Goal: Transaction & Acquisition: Purchase product/service

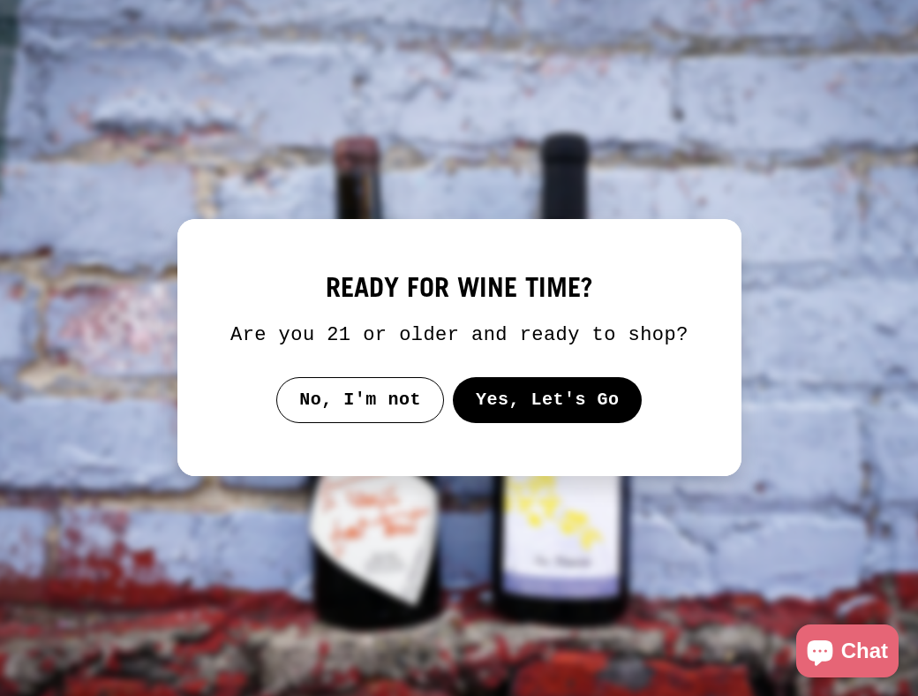
click at [491, 412] on button "Yes, Let's Go" at bounding box center [547, 400] width 190 height 46
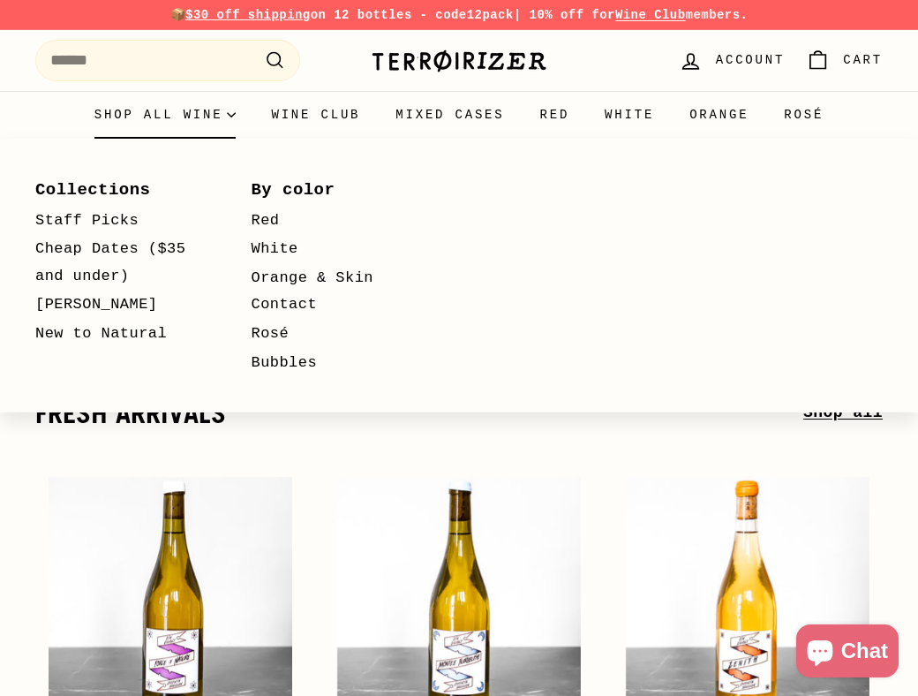
click at [196, 104] on summary "Shop all wine" at bounding box center [166, 115] width 178 height 48
click at [278, 359] on link "Bubbles" at bounding box center [334, 363] width 165 height 29
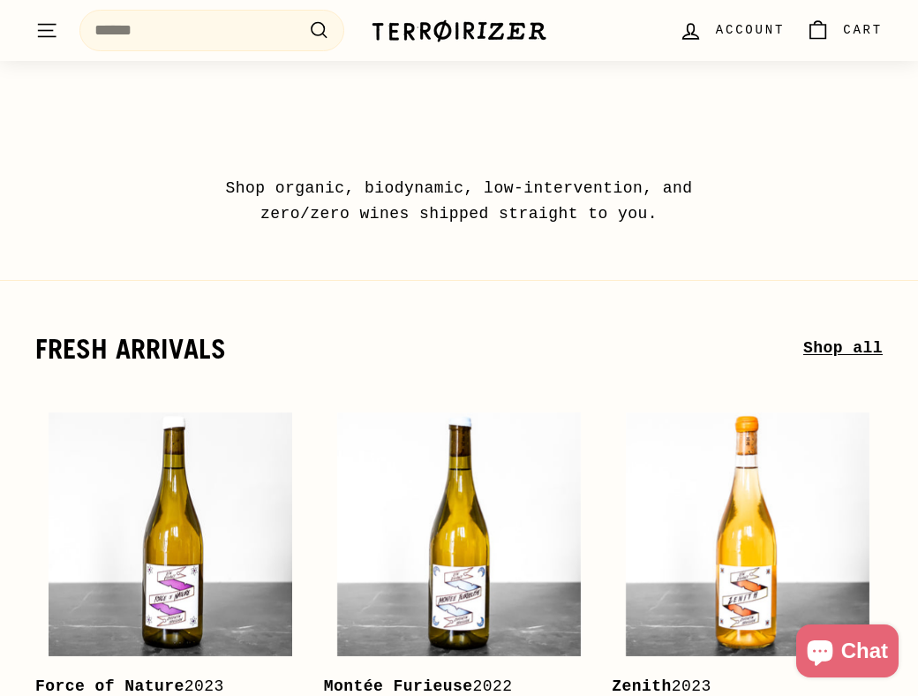
scroll to position [65, 0]
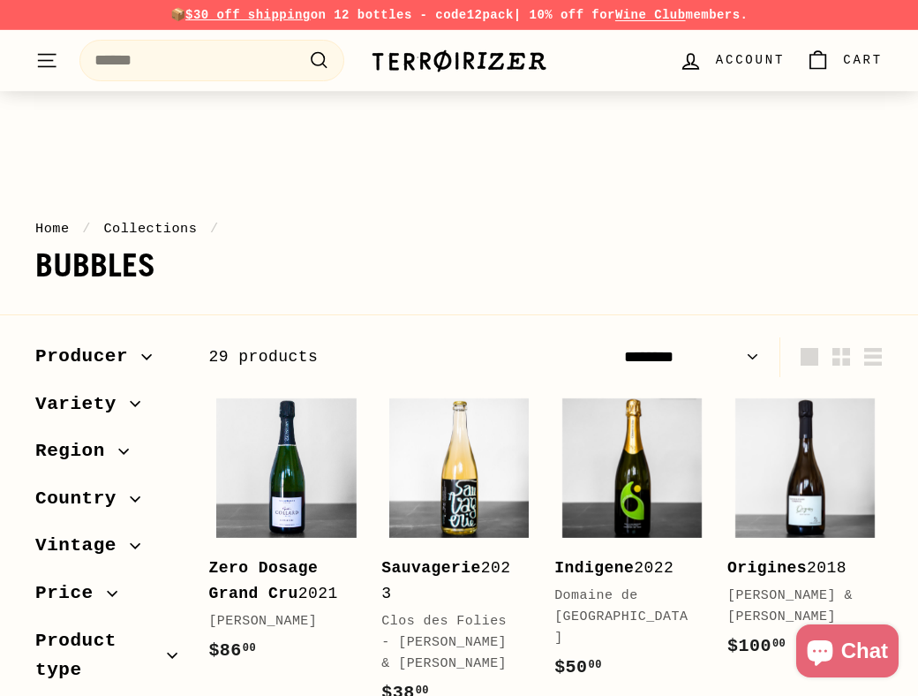
select select "******"
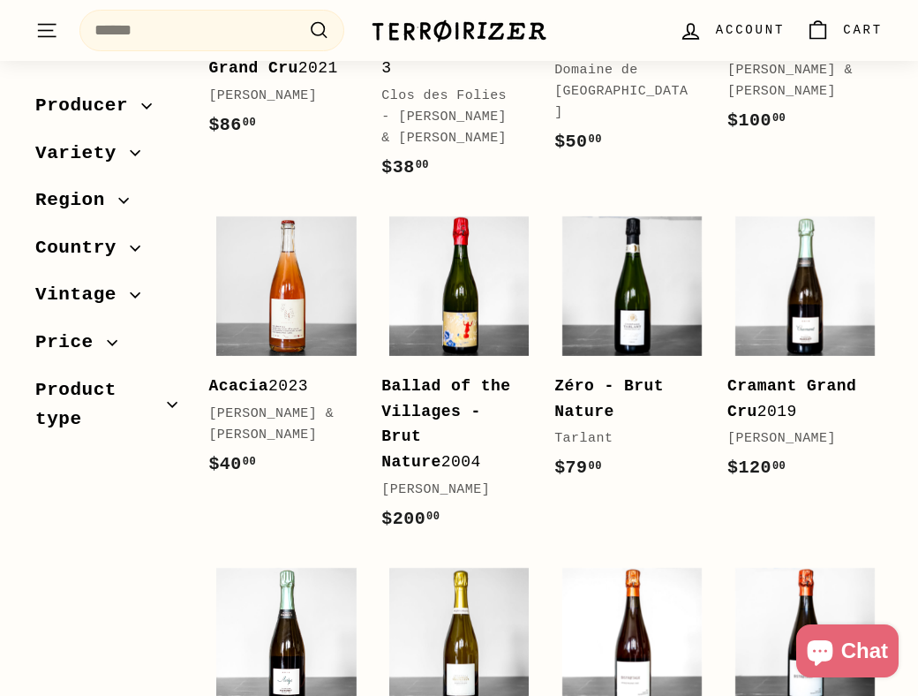
scroll to position [824, 0]
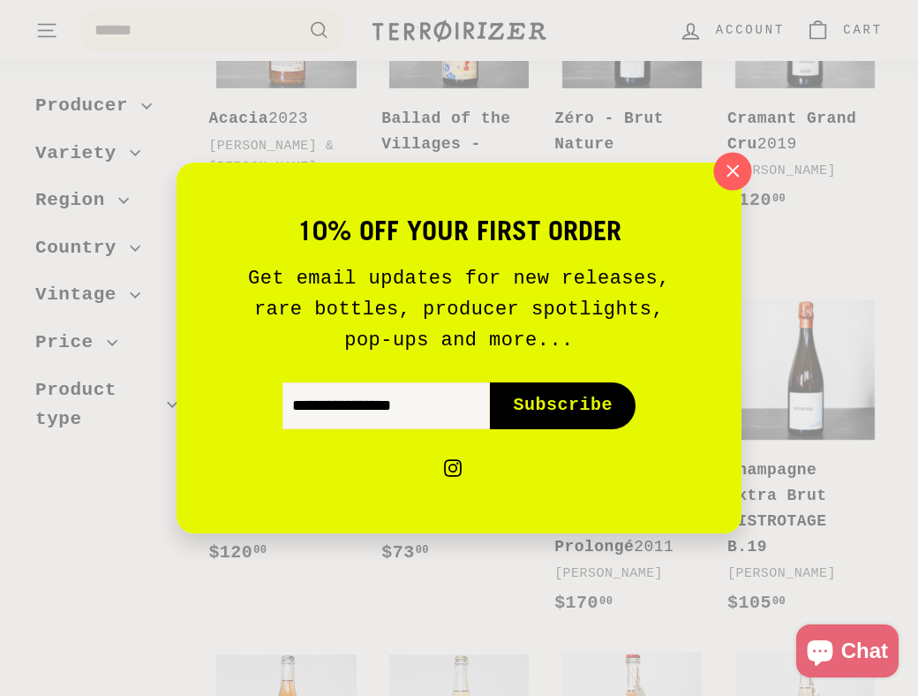
click at [734, 171] on icon "button" at bounding box center [733, 170] width 11 height 11
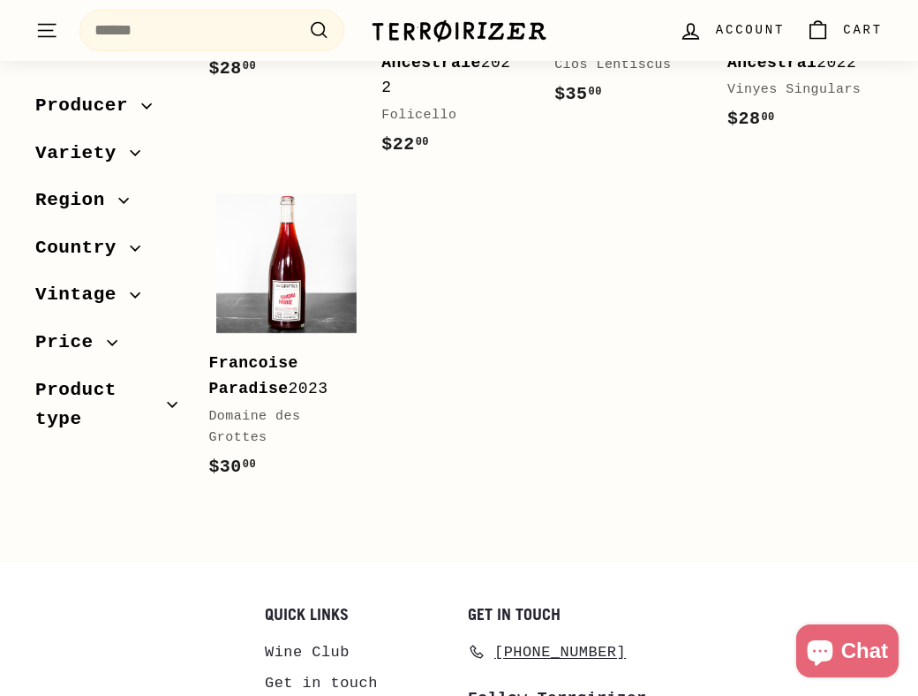
scroll to position [2570, 0]
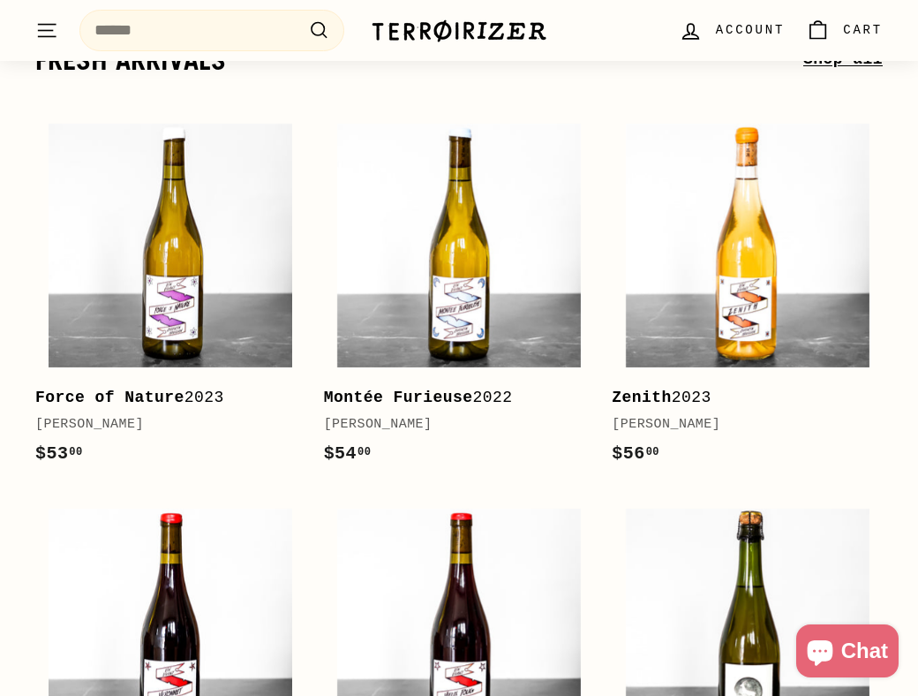
scroll to position [355, 0]
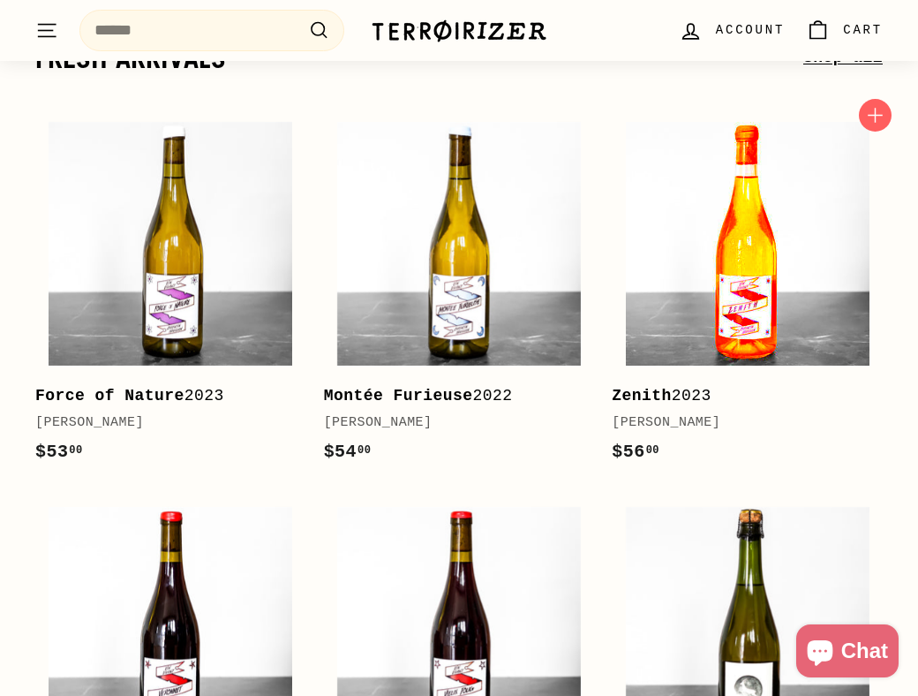
click at [763, 246] on img at bounding box center [748, 244] width 244 height 244
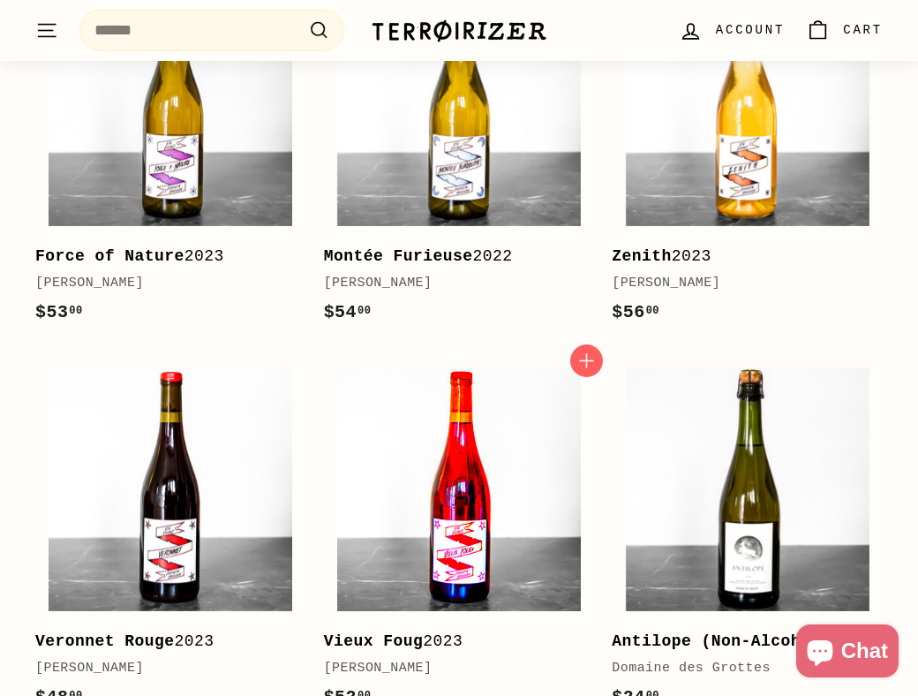
scroll to position [0, 0]
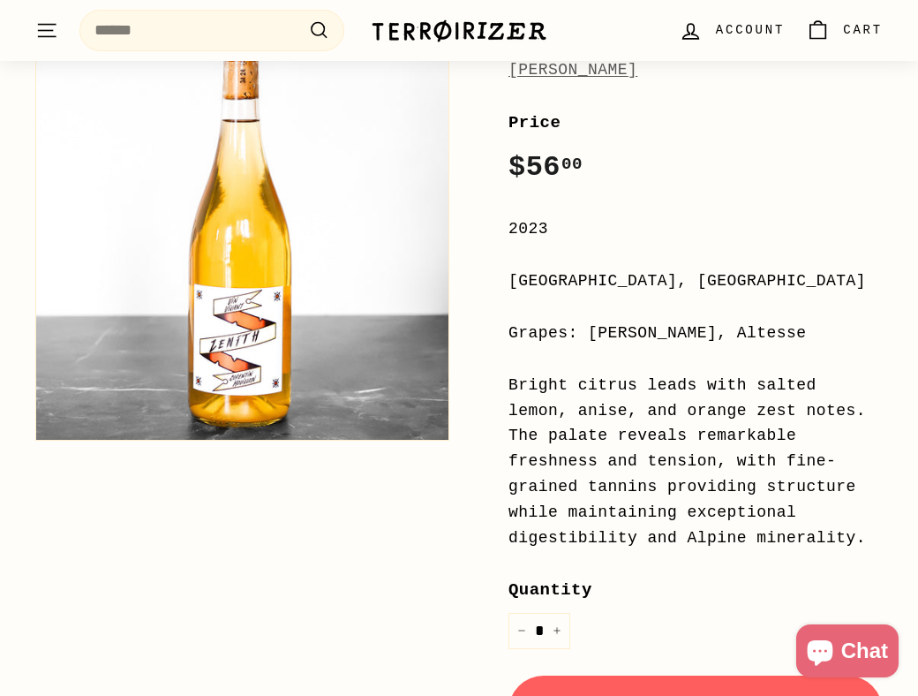
scroll to position [307, 0]
